Goal: Task Accomplishment & Management: Use online tool/utility

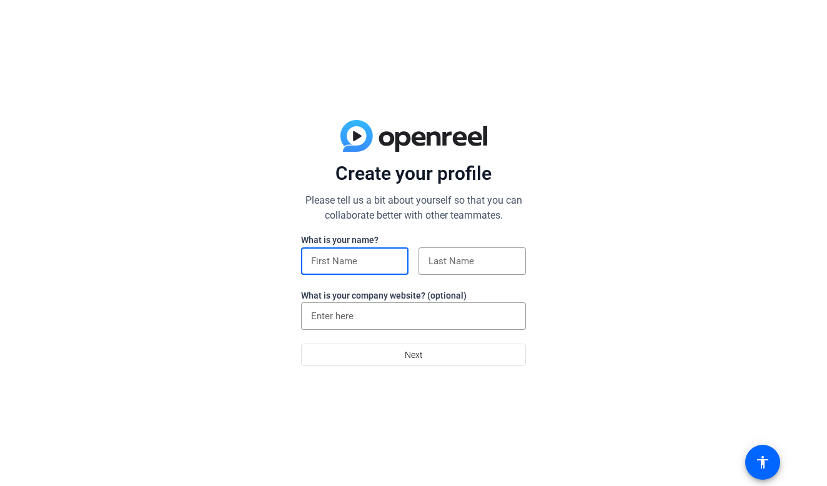
type input "n"
type input "matt"
click at [419, 262] on div at bounding box center [472, 260] width 107 height 27
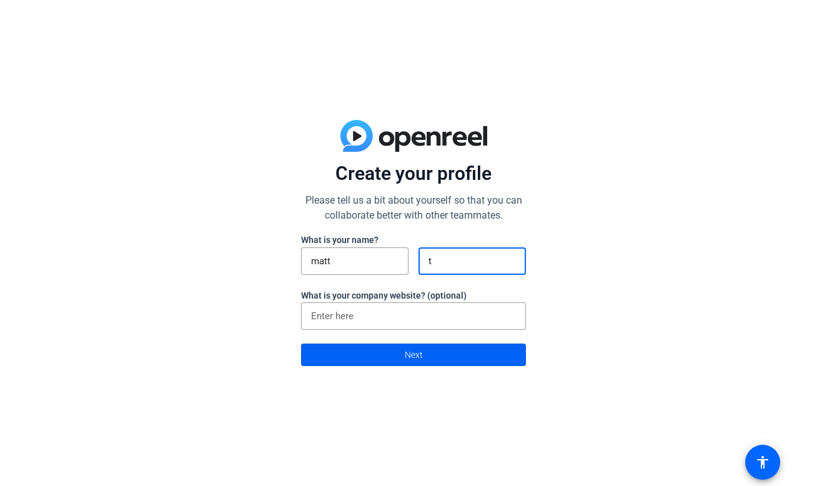
type input "t"
click at [447, 352] on span at bounding box center [414, 355] width 224 height 30
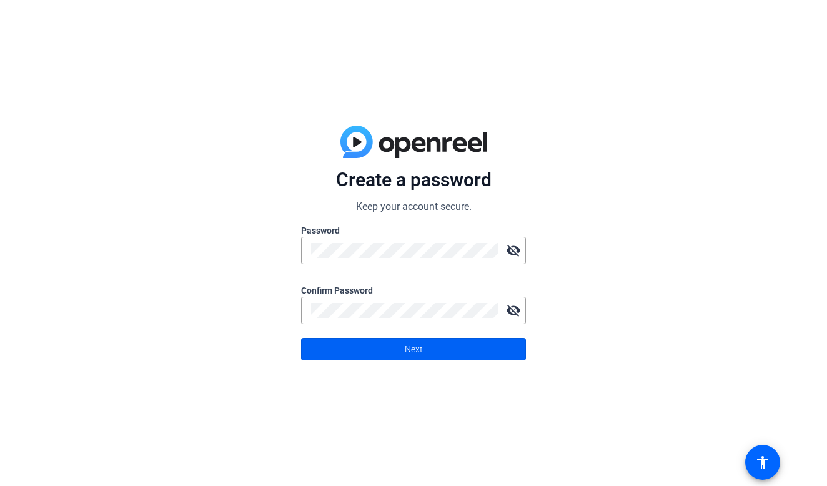
click at [417, 345] on span "Next" at bounding box center [414, 349] width 18 height 24
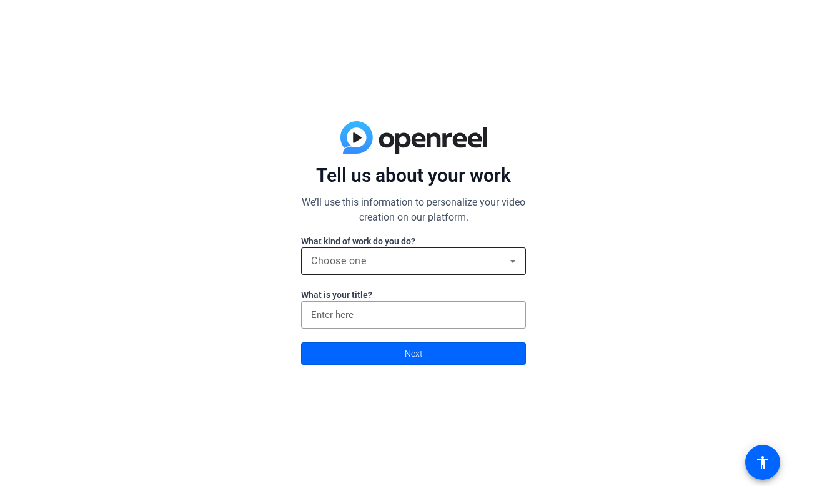
click at [410, 262] on div "Choose one" at bounding box center [410, 261] width 199 height 15
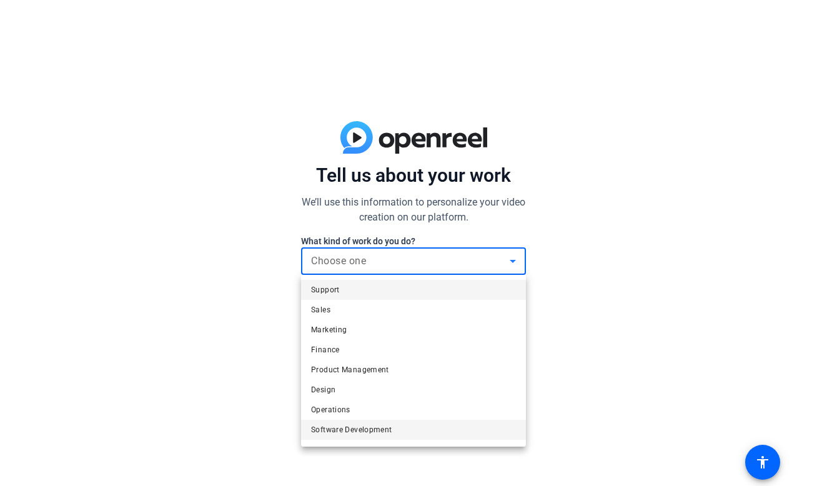
click at [421, 430] on mat-option "Software Development" at bounding box center [413, 430] width 225 height 20
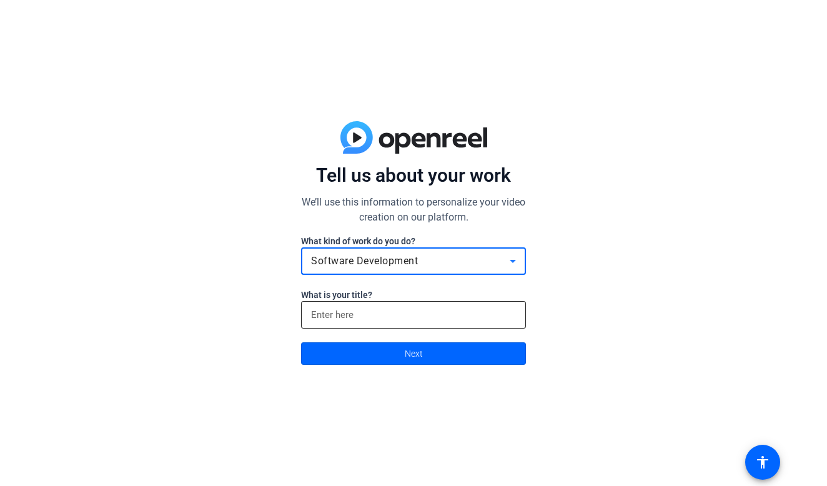
click at [393, 314] on input at bounding box center [413, 314] width 205 height 15
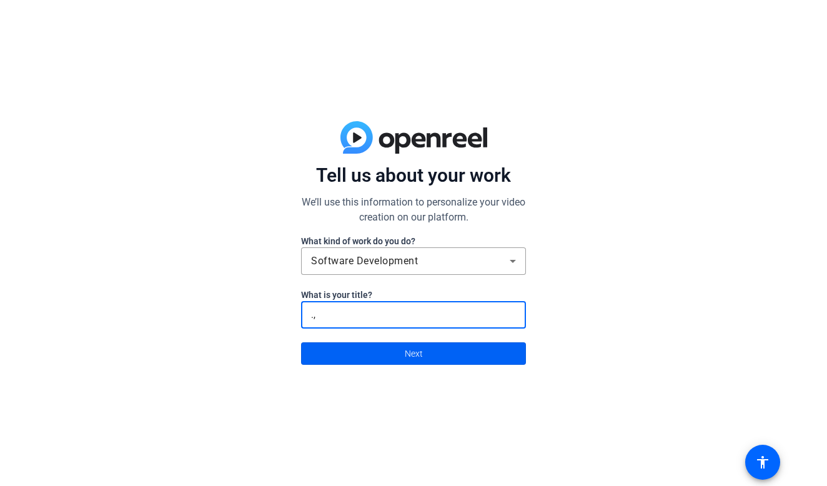
type input ".,"
click at [405, 352] on span "Next" at bounding box center [414, 354] width 18 height 24
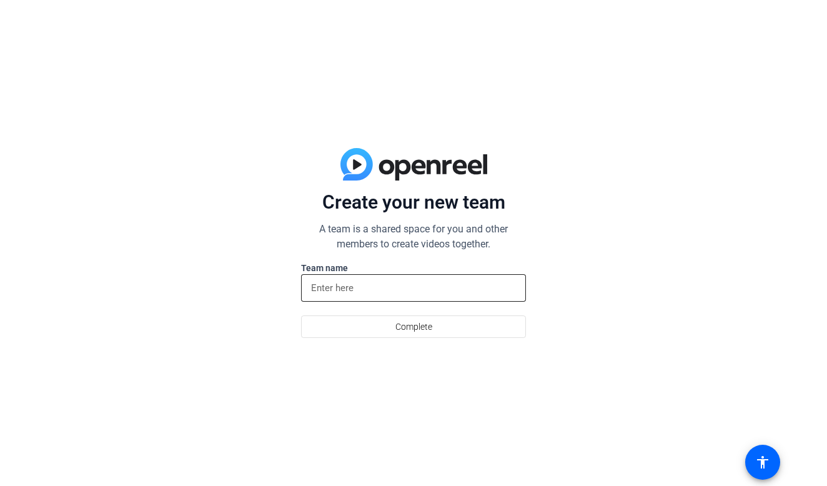
click at [375, 288] on input at bounding box center [413, 288] width 205 height 15
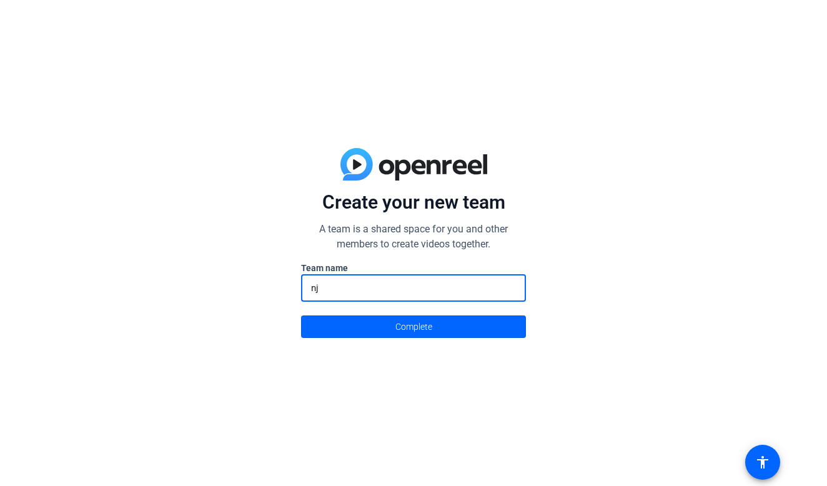
type input "nj"
click at [387, 321] on span at bounding box center [414, 327] width 224 height 30
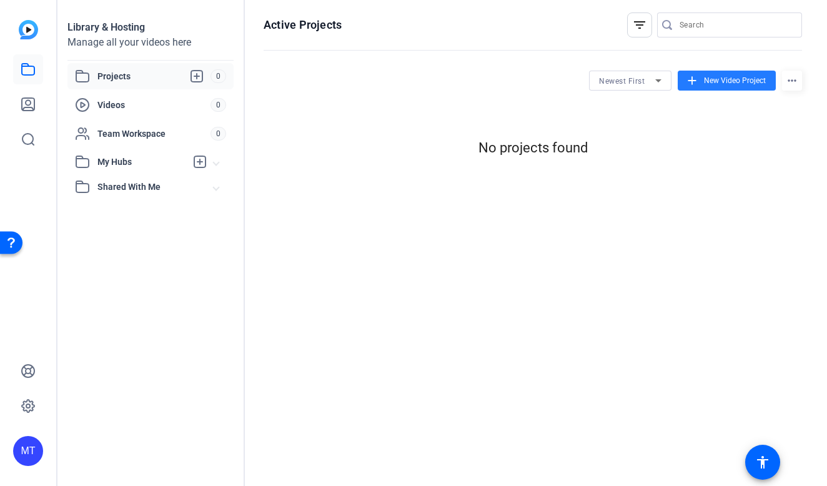
click at [732, 81] on span "New Video Project" at bounding box center [735, 80] width 62 height 11
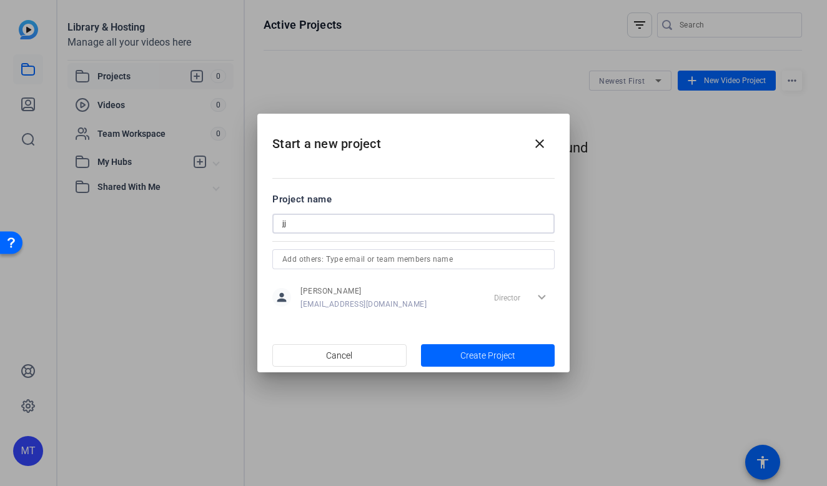
type input "jj"
type input "j"
click at [465, 352] on span "Create Project" at bounding box center [487, 355] width 55 height 13
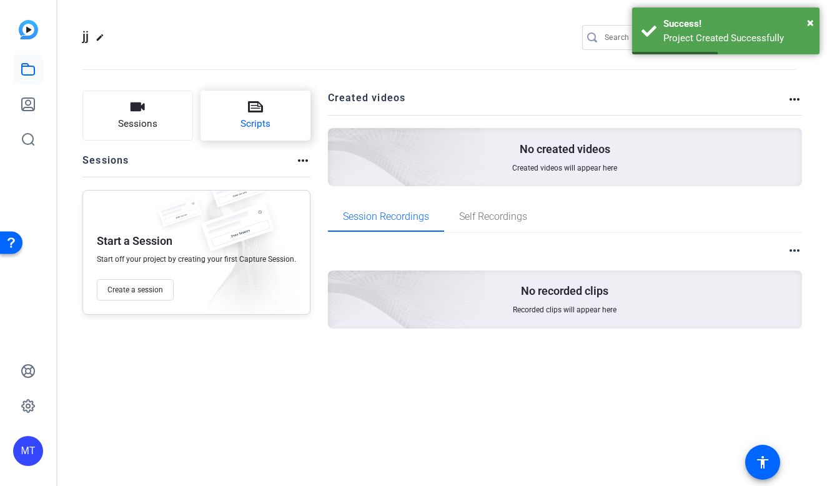
click at [257, 121] on span "Scripts" at bounding box center [256, 124] width 30 height 14
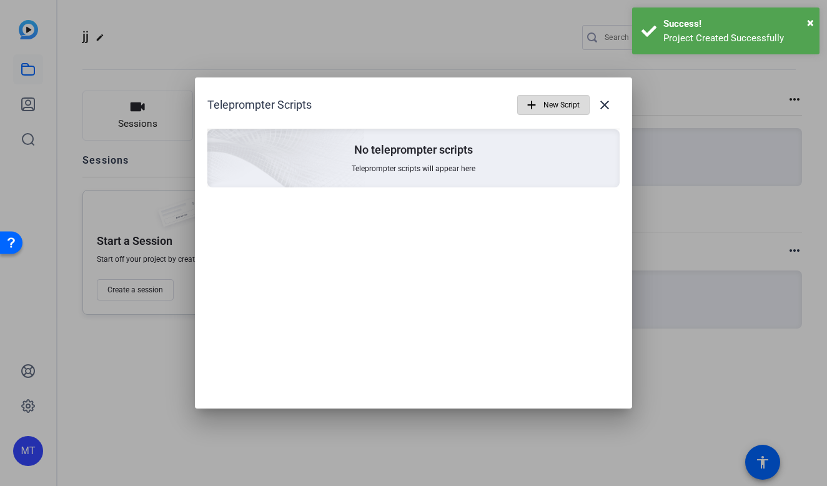
click at [552, 107] on span "New Script" at bounding box center [562, 105] width 36 height 24
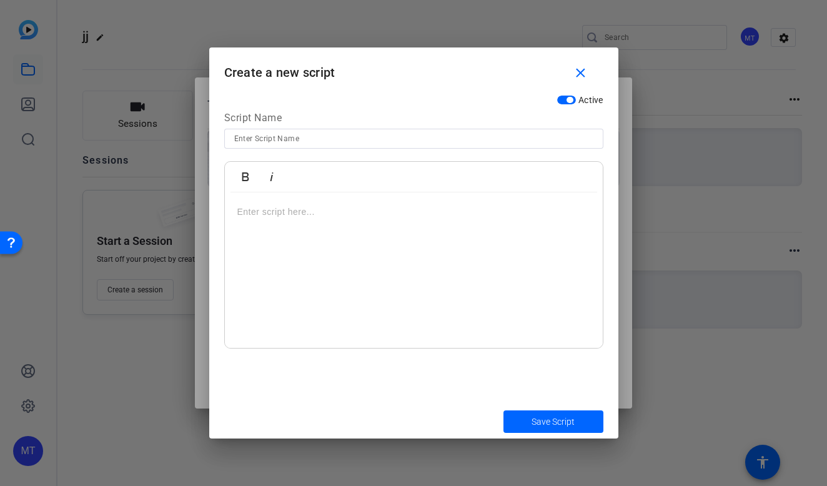
click at [338, 251] on div at bounding box center [414, 270] width 378 height 156
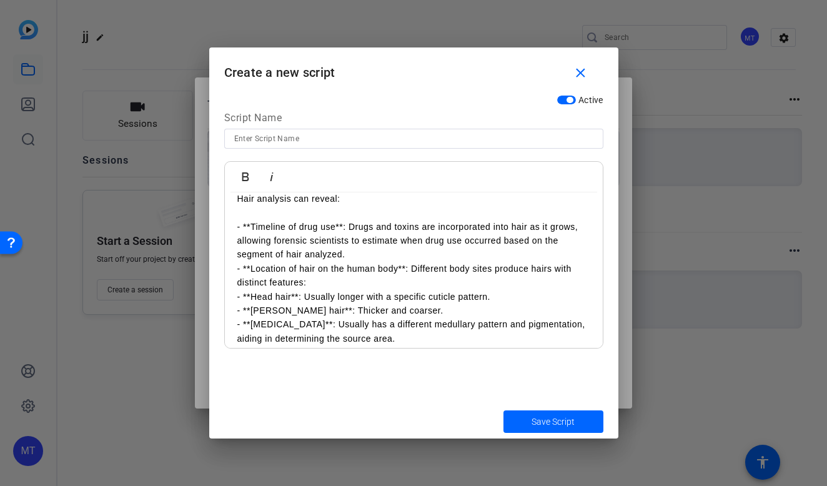
scroll to position [112538, 2]
click at [548, 414] on span "submit" at bounding box center [554, 422] width 100 height 30
click at [563, 424] on span "Save Script" at bounding box center [553, 421] width 43 height 13
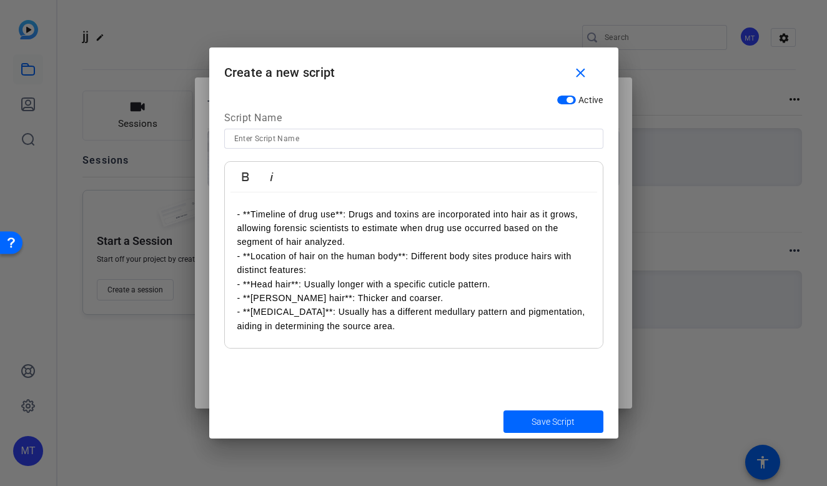
scroll to position [2879, 0]
click at [574, 412] on span "submit" at bounding box center [554, 422] width 100 height 30
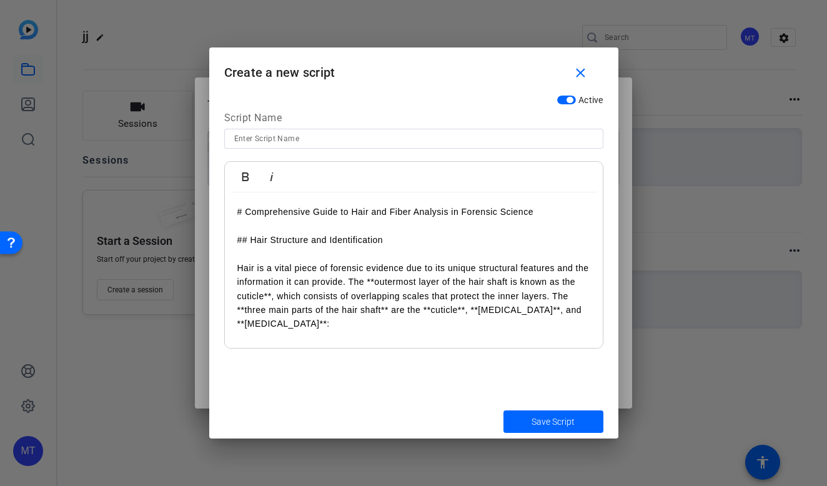
scroll to position [0, 0]
click at [566, 407] on div "Save Script" at bounding box center [413, 421] width 409 height 34
click at [490, 144] on input at bounding box center [413, 138] width 359 height 15
type input ","
click at [554, 417] on span "Save Script" at bounding box center [553, 421] width 43 height 13
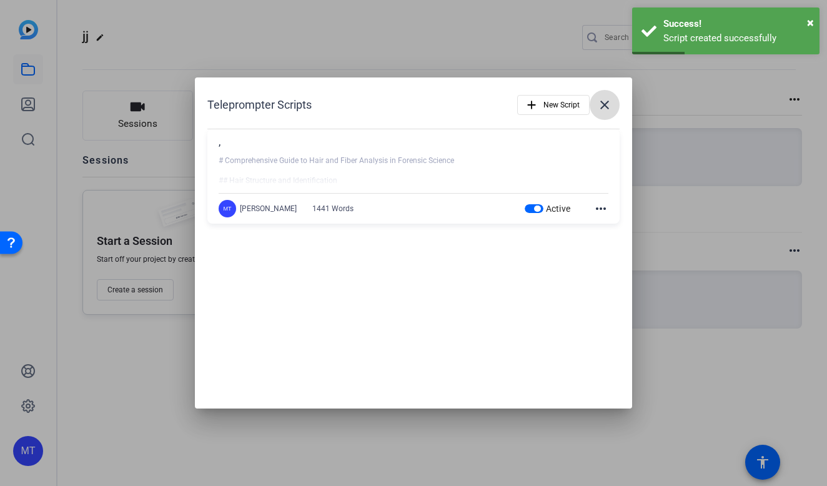
click at [610, 102] on mat-icon "close" at bounding box center [604, 104] width 15 height 15
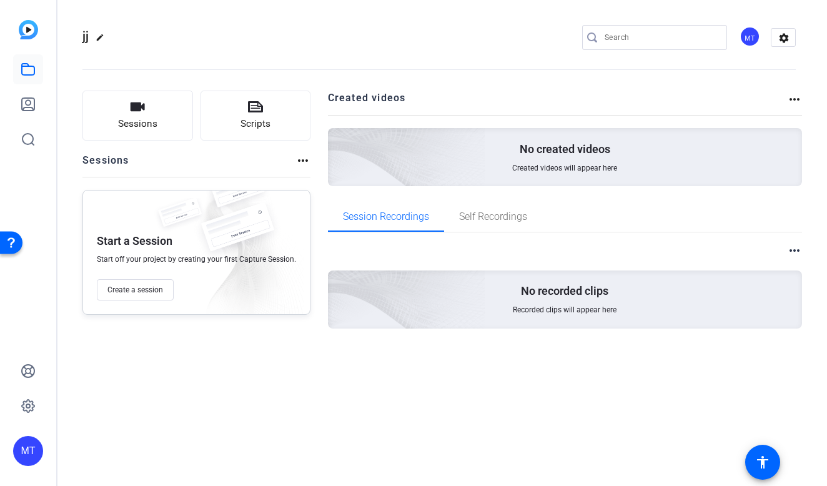
click at [187, 252] on img at bounding box center [242, 254] width 121 height 134
click at [147, 111] on button "Sessions" at bounding box center [137, 116] width 111 height 50
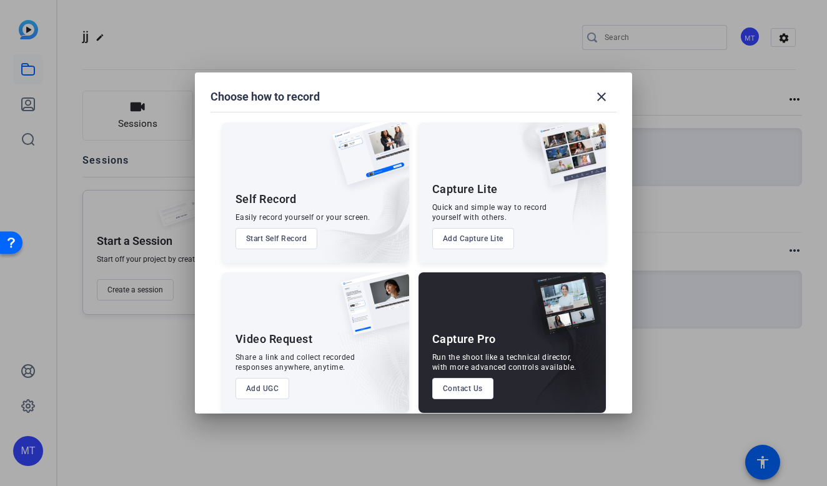
click at [293, 232] on button "Start Self Record" at bounding box center [277, 238] width 82 height 21
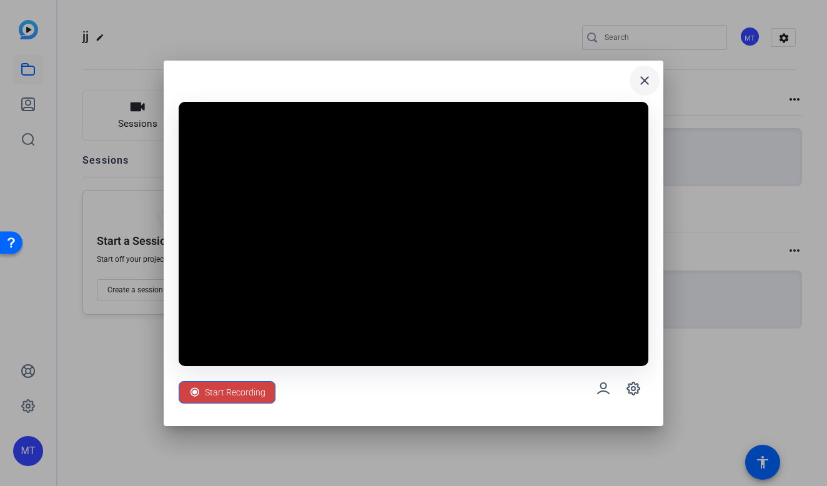
click at [645, 81] on mat-icon "close" at bounding box center [644, 80] width 15 height 15
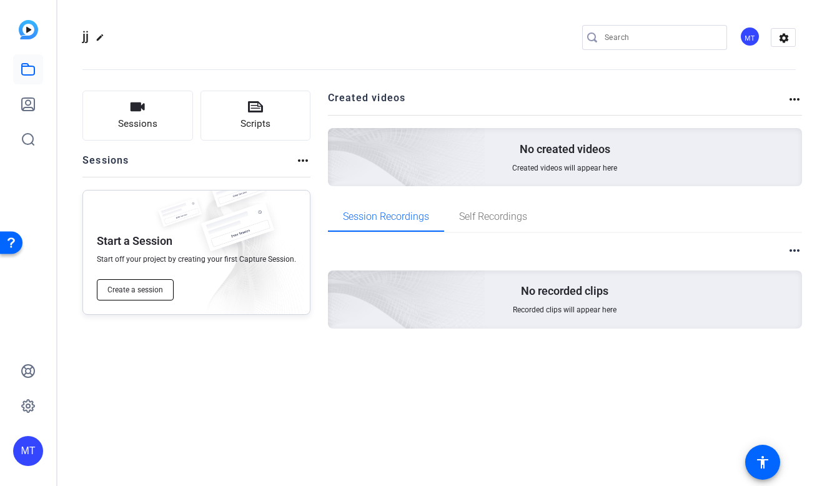
click at [151, 292] on span "Create a session" at bounding box center [135, 290] width 56 height 10
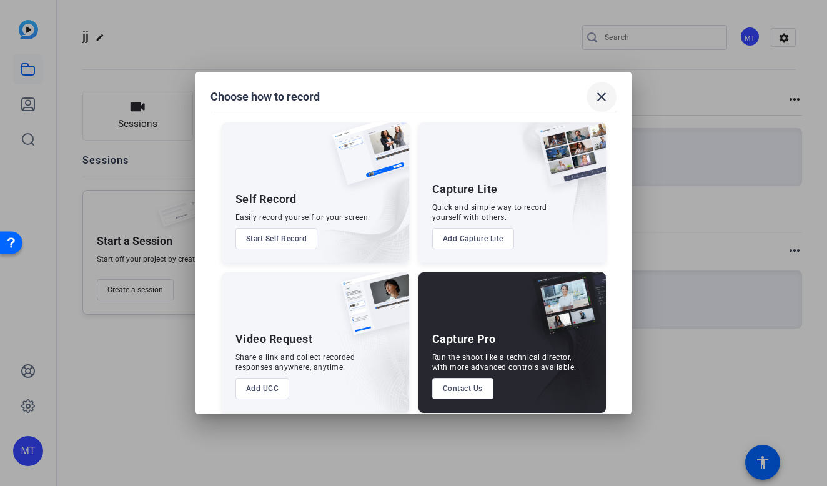
click at [611, 90] on span at bounding box center [602, 97] width 30 height 30
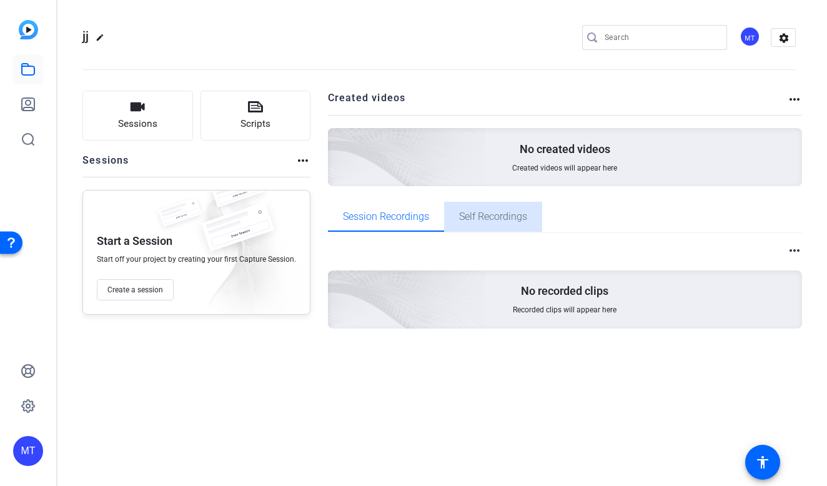
click at [472, 212] on span "Self Recordings" at bounding box center [493, 217] width 68 height 10
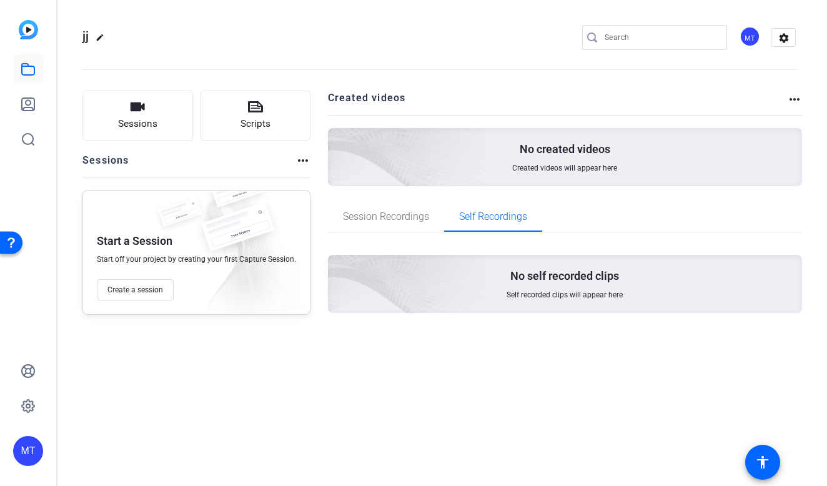
click at [304, 155] on mat-icon "more_horiz" at bounding box center [303, 160] width 15 height 15
click at [266, 99] on div at bounding box center [413, 243] width 827 height 486
click at [242, 111] on button "Scripts" at bounding box center [256, 116] width 111 height 50
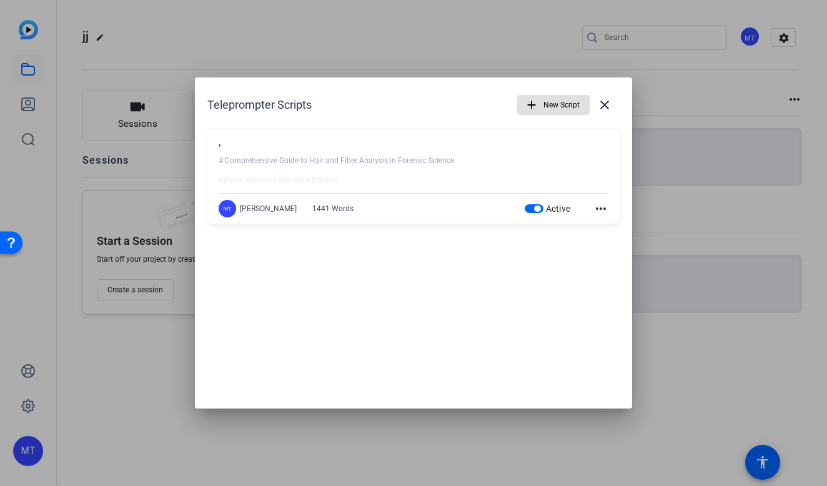
click at [312, 208] on div "1441 Words" at bounding box center [332, 209] width 41 height 10
click at [610, 100] on mat-icon "close" at bounding box center [604, 104] width 15 height 15
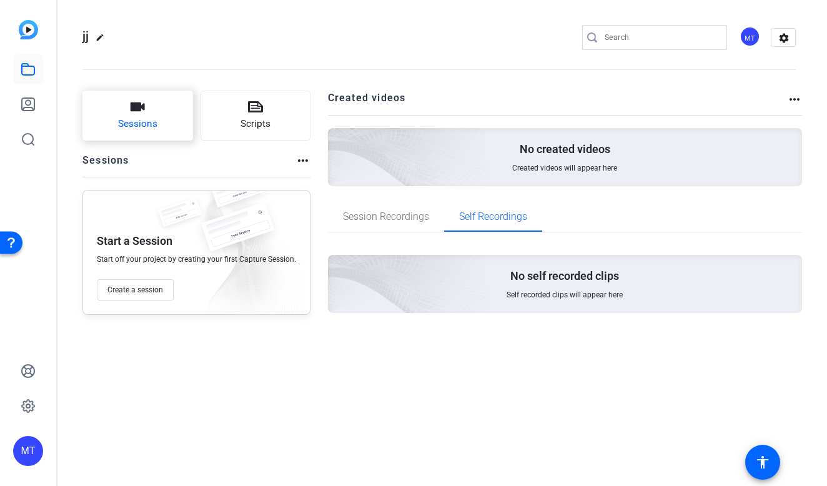
click at [162, 99] on button "Sessions" at bounding box center [137, 116] width 111 height 50
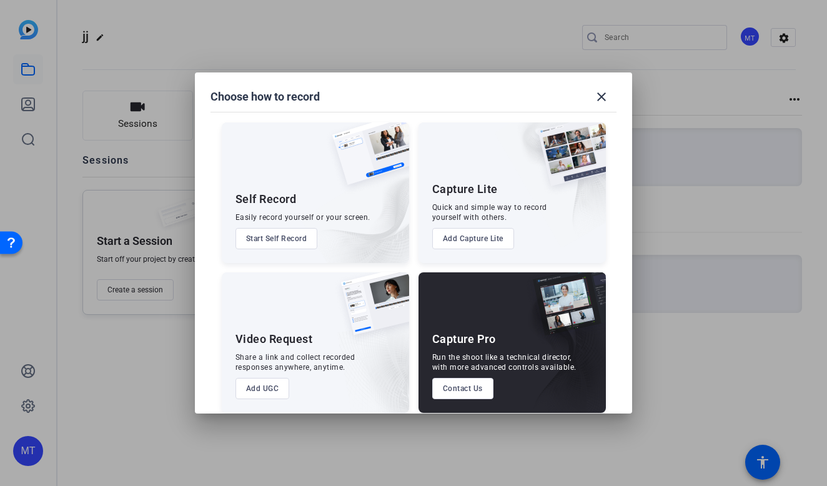
click at [772, 331] on div at bounding box center [413, 243] width 827 height 486
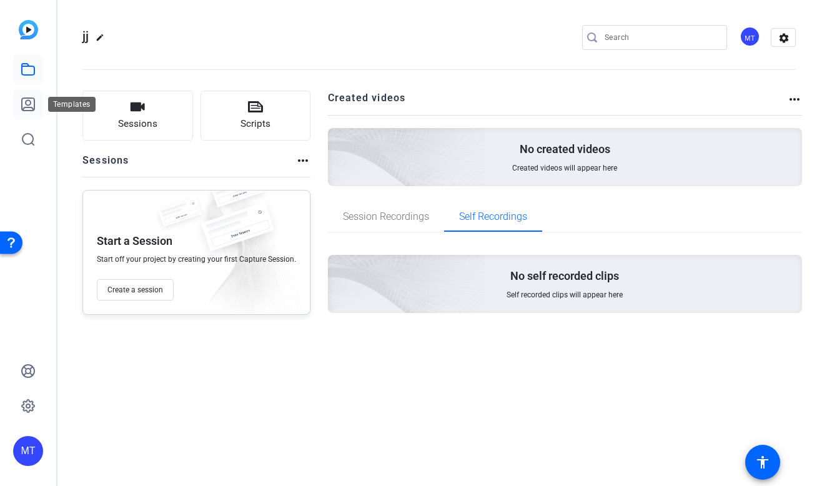
click at [26, 106] on icon at bounding box center [28, 104] width 15 height 15
